Goal: Task Accomplishment & Management: Use online tool/utility

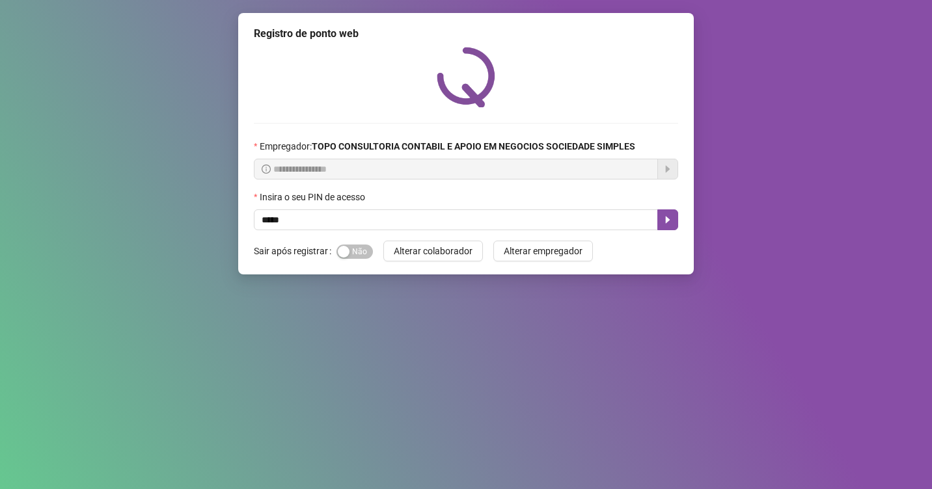
type input "*****"
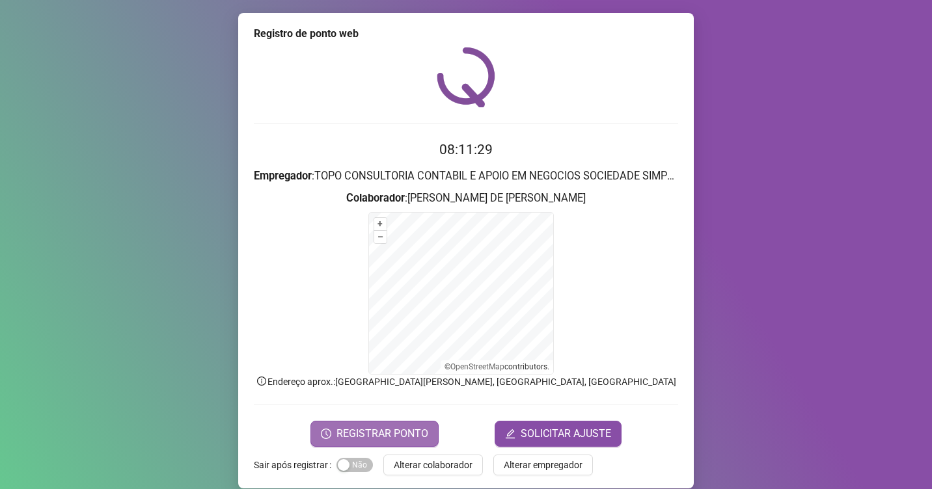
click at [342, 435] on span "REGISTRAR PONTO" at bounding box center [383, 434] width 92 height 16
